Goal: Obtain resource: Obtain resource

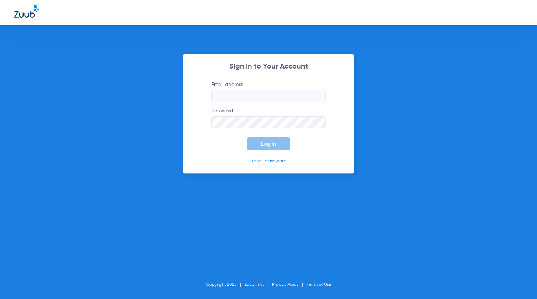
type input "[EMAIL_ADDRESS][DOMAIN_NAME]"
click at [274, 146] on span "Log In" at bounding box center [268, 144] width 15 height 6
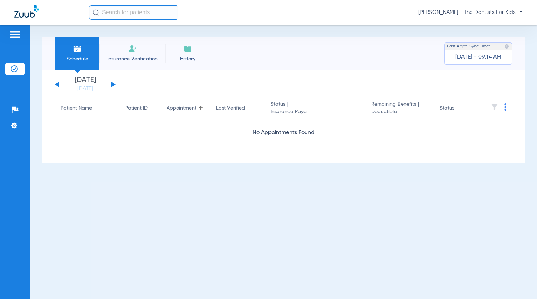
click at [161, 15] on input "text" at bounding box center [133, 12] width 89 height 14
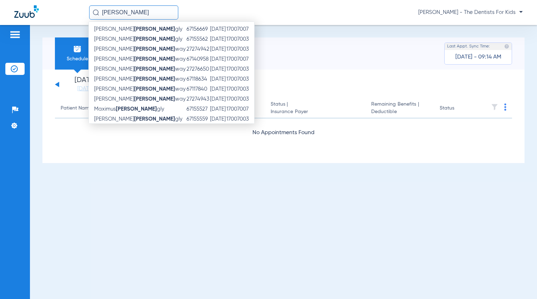
scroll to position [43, 0]
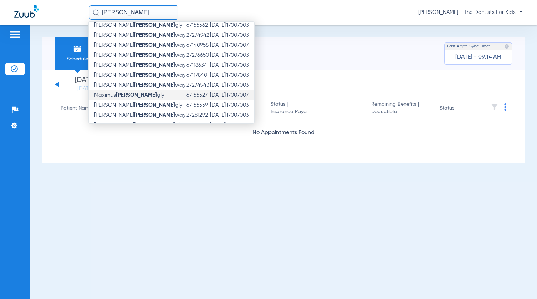
type input "[PERSON_NAME]"
click at [210, 96] on td "[DATE]" at bounding box center [218, 95] width 16 height 10
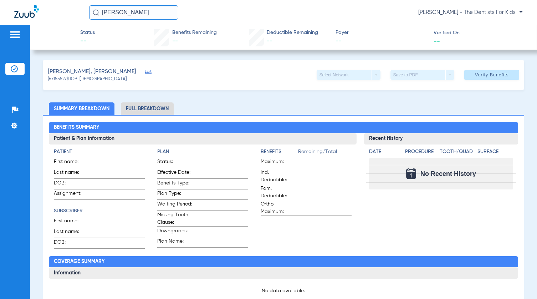
click at [124, 10] on input "[PERSON_NAME]" at bounding box center [133, 12] width 89 height 14
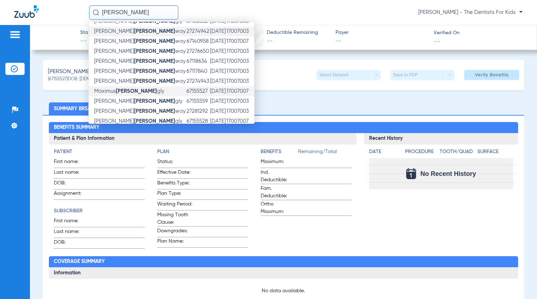
scroll to position [60, 0]
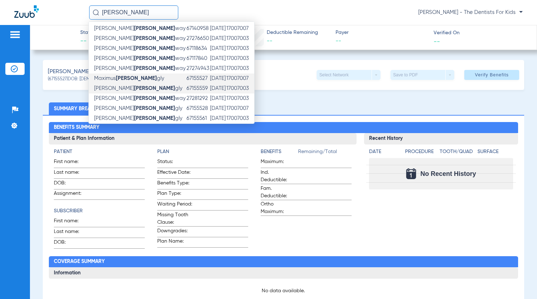
click at [143, 87] on td "Maximus P [PERSON_NAME] gly" at bounding box center [137, 89] width 97 height 10
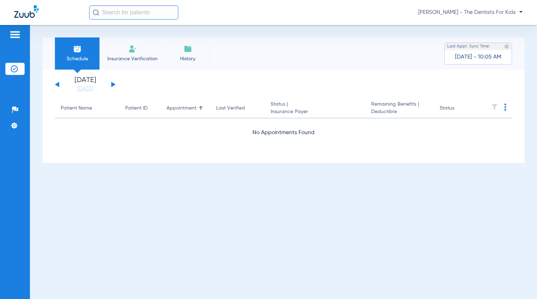
drag, startPoint x: 127, startPoint y: 132, endPoint x: 131, endPoint y: 127, distance: 6.1
click at [127, 132] on div "No Appointments Found" at bounding box center [283, 132] width 457 height 9
click at [133, 12] on input "text" at bounding box center [133, 12] width 89 height 14
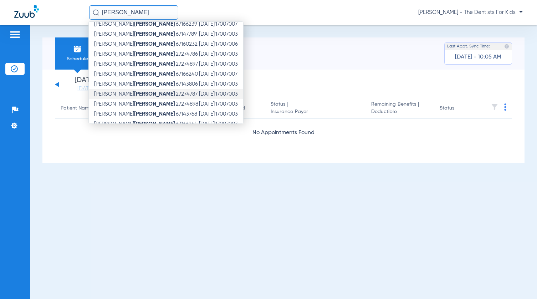
scroll to position [47, 0]
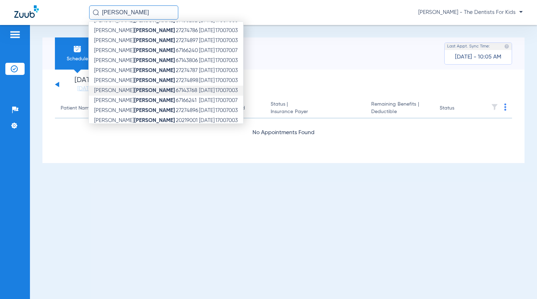
type input "liles"
click at [215, 89] on td "17007003" at bounding box center [229, 91] width 28 height 10
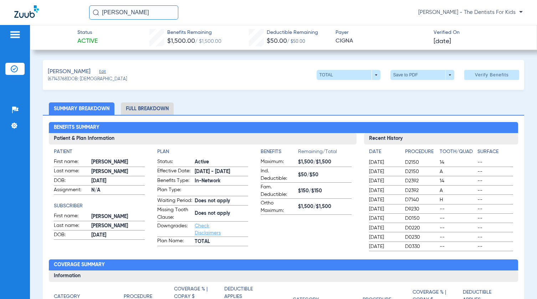
click at [143, 111] on li "Full Breakdown" at bounding box center [147, 108] width 53 height 12
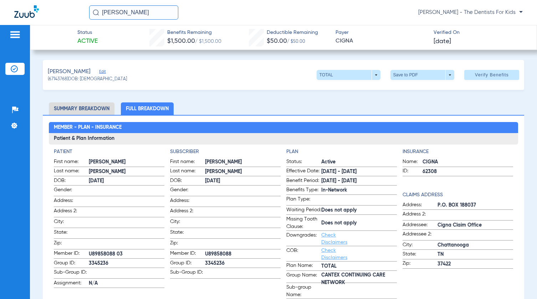
click at [268, 61] on div "Liles, Luke Edit (67143768) DOB: 01/29/2012 TOTAL arrow_drop_down Save to PDF a…" at bounding box center [284, 75] width 482 height 30
click at [467, 285] on div "Insurance Name: CIGNA ID: 62308 Claims Address Address: P.O. BOX 188037 Address…" at bounding box center [458, 236] width 111 height 176
click at [418, 75] on span at bounding box center [422, 74] width 17 height 17
click at [418, 87] on span "Save to PDF" at bounding box center [420, 89] width 28 height 5
click at [14, 167] on div "Patients Insurance Verification Setup Help Center Settings" at bounding box center [15, 174] width 30 height 299
